Goal: Book appointment/travel/reservation

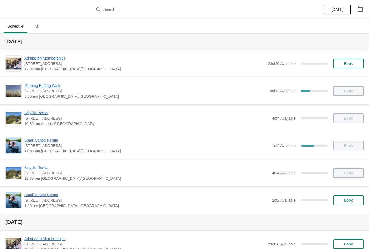
click at [59, 81] on div "Morning Birding Walk [STREET_ADDRESS] 8:00 am [GEOGRAPHIC_DATA]/[GEOGRAPHIC_DAT…" at bounding box center [184, 90] width 369 height 27
click at [58, 85] on span "Morning Birding Walk" at bounding box center [145, 85] width 243 height 5
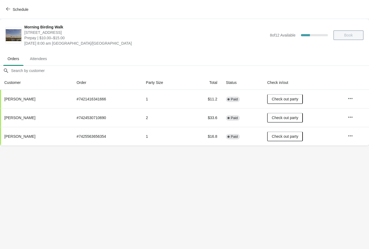
click at [6, 9] on icon "button" at bounding box center [8, 9] width 4 height 4
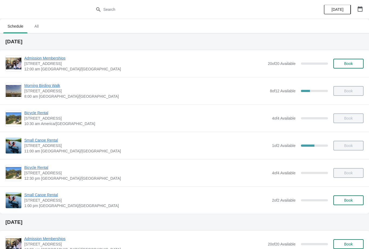
click at [46, 141] on span "Small Canoe Rental" at bounding box center [146, 139] width 245 height 5
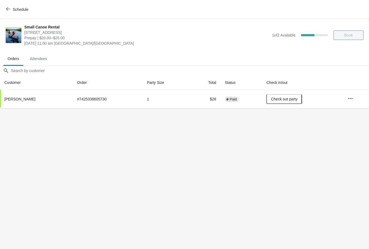
click at [6, 12] on span "button" at bounding box center [8, 9] width 4 height 5
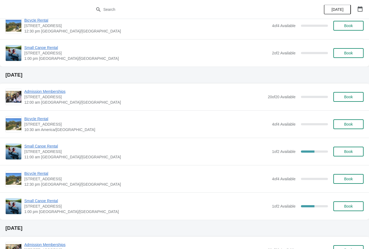
scroll to position [617, 0]
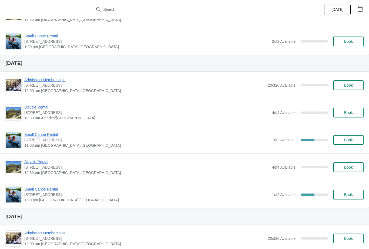
click at [43, 134] on span "Small Canoe Rental" at bounding box center [146, 134] width 245 height 5
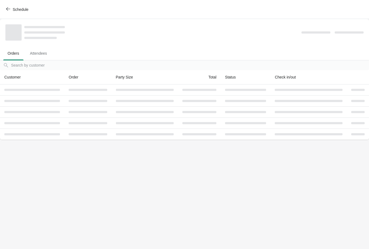
scroll to position [0, 0]
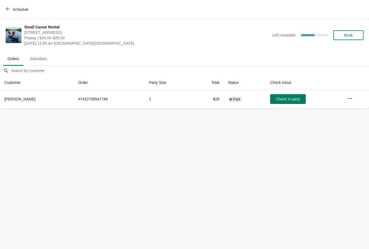
click at [6, 13] on button "Schedule" at bounding box center [18, 10] width 30 height 10
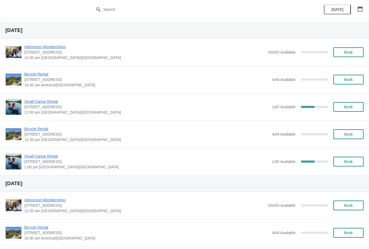
scroll to position [650, 0]
click at [49, 157] on span "Small Canoe Rental" at bounding box center [146, 155] width 245 height 5
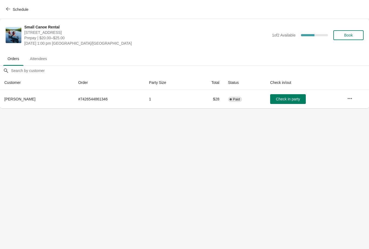
click at [11, 9] on span "Schedule" at bounding box center [17, 9] width 21 height 5
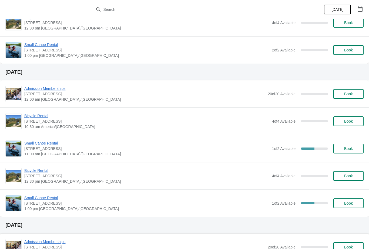
scroll to position [608, 0]
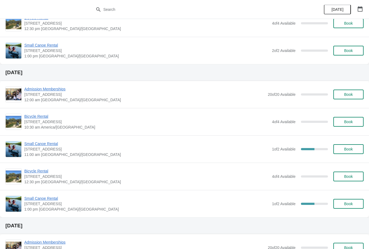
click at [50, 143] on span "Small Canoe Rental" at bounding box center [146, 143] width 245 height 5
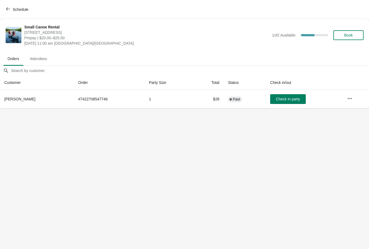
scroll to position [0, 0]
click at [12, 8] on span "Schedule" at bounding box center [17, 9] width 21 height 5
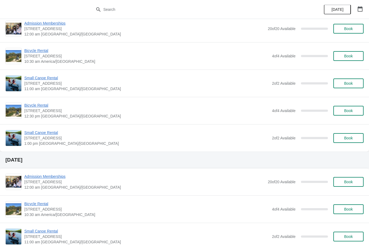
scroll to position [825, 0]
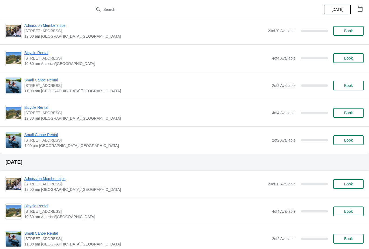
click at [360, 9] on icon "button" at bounding box center [360, 8] width 5 height 5
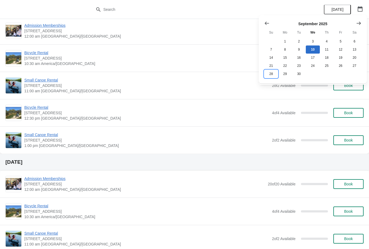
click at [272, 75] on button "28" at bounding box center [271, 74] width 14 height 8
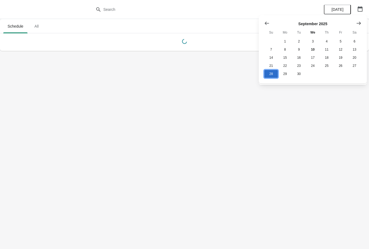
scroll to position [0, 0]
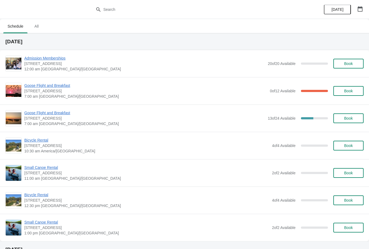
click at [65, 115] on span "Goose Flight and Breakfast" at bounding box center [144, 112] width 241 height 5
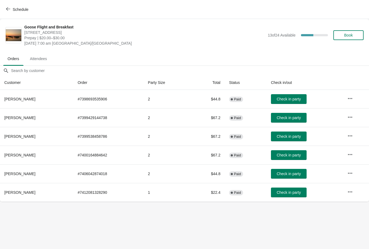
click at [9, 11] on icon "button" at bounding box center [8, 9] width 4 height 4
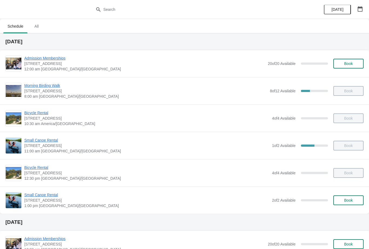
click at [360, 8] on icon "button" at bounding box center [360, 8] width 5 height 5
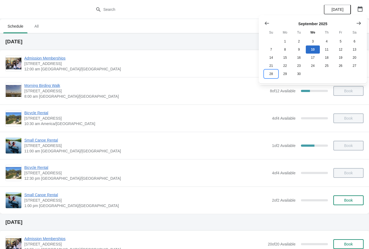
click at [273, 76] on button "28" at bounding box center [271, 74] width 14 height 8
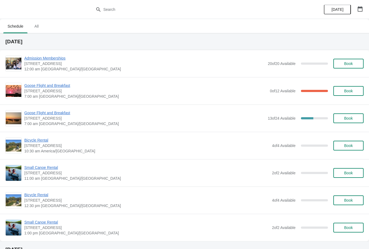
click at [55, 86] on span "Goose Flight and Breakfast" at bounding box center [145, 85] width 243 height 5
